Goal: Task Accomplishment & Management: Manage account settings

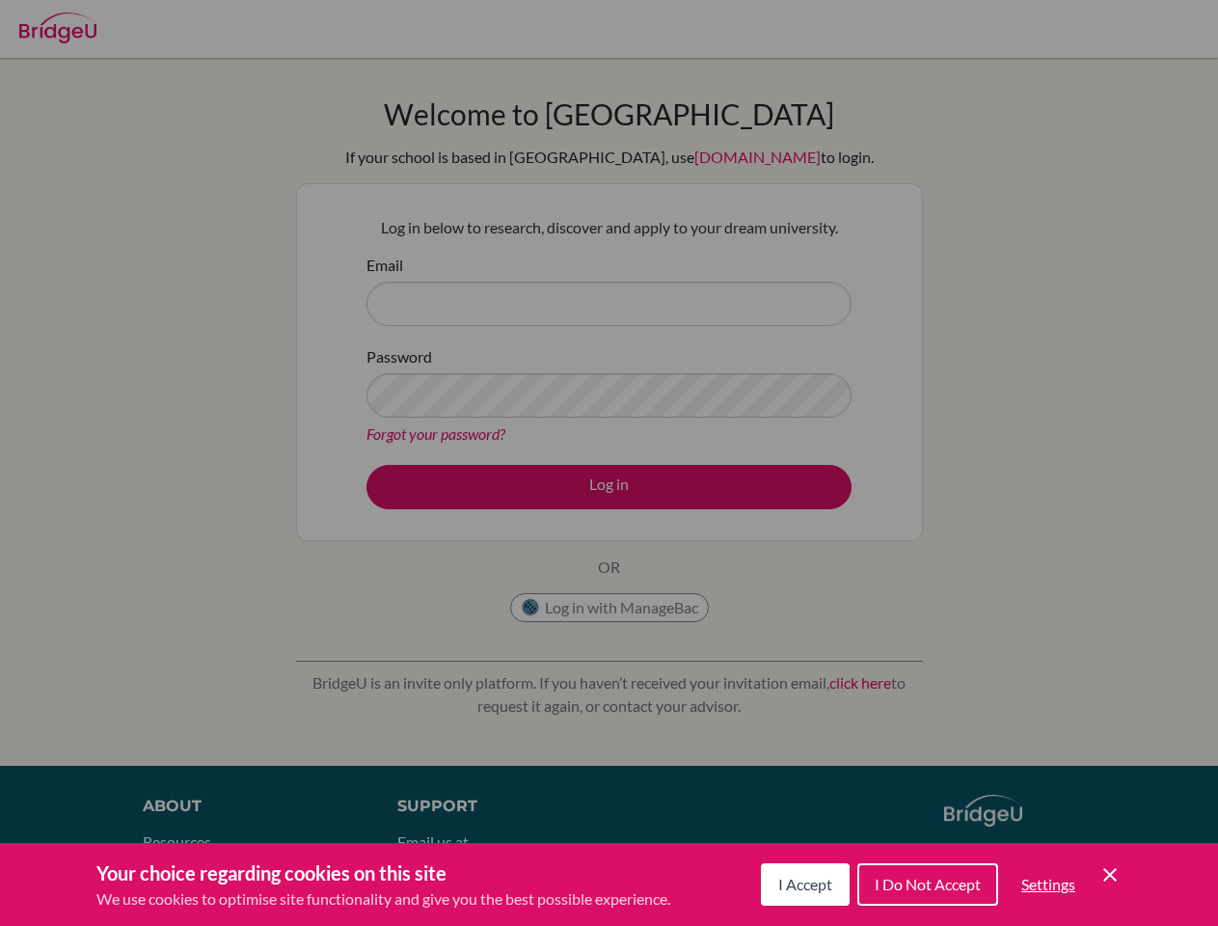
click at [802, 884] on span "I Accept" at bounding box center [805, 884] width 54 height 18
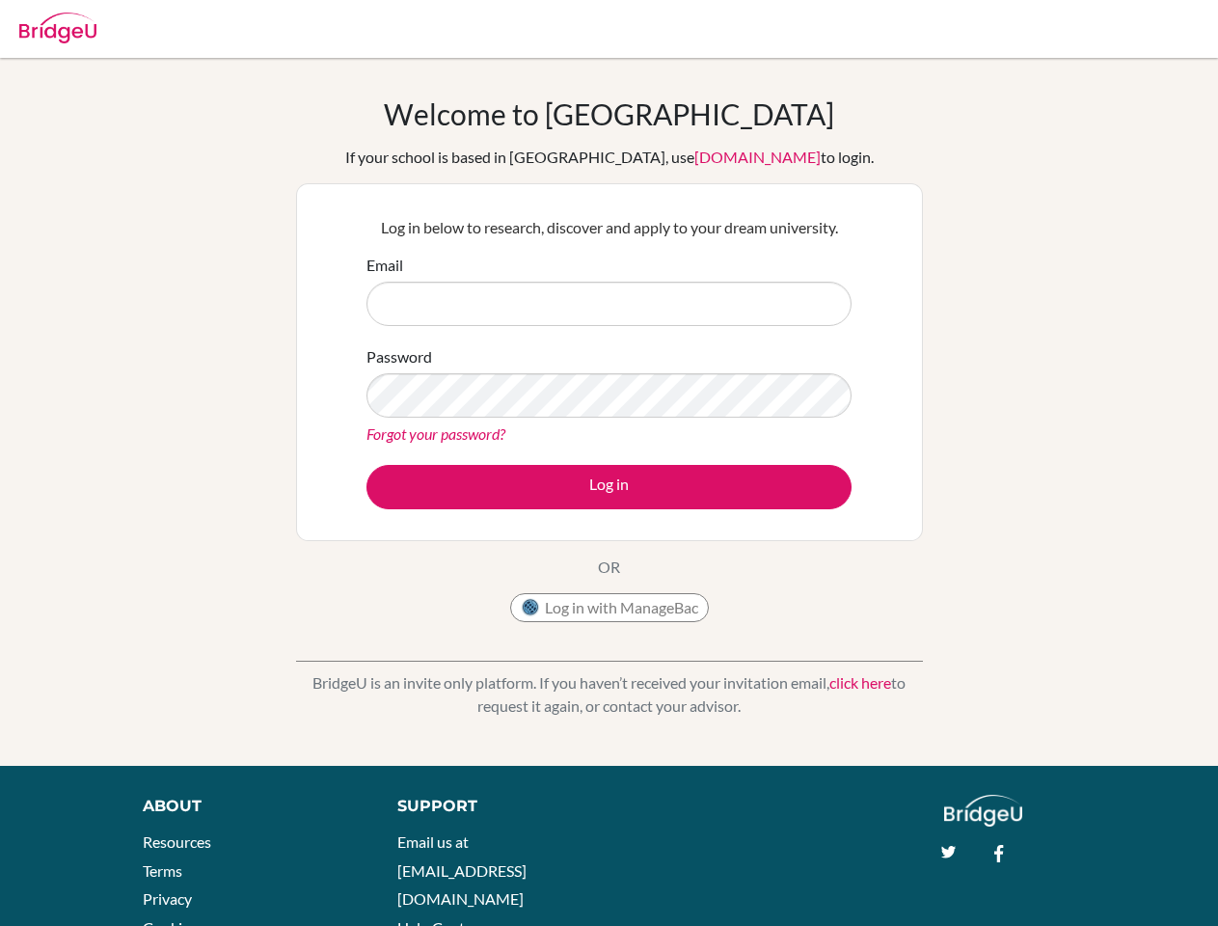
click at [926, 884] on div "Support Email us at [EMAIL_ADDRESS][DOMAIN_NAME] Help Center" at bounding box center [648, 873] width 561 height 157
click at [1047, 884] on div "About Resources Terms Privacy Cookies Acknowledgements Support Email us at [EMA…" at bounding box center [609, 888] width 1218 height 186
click at [1110, 875] on div "About Resources Terms Privacy Cookies Acknowledgements Support Email us at [EMA…" at bounding box center [609, 888] width 1218 height 186
